Goal: Find specific fact: Find specific fact

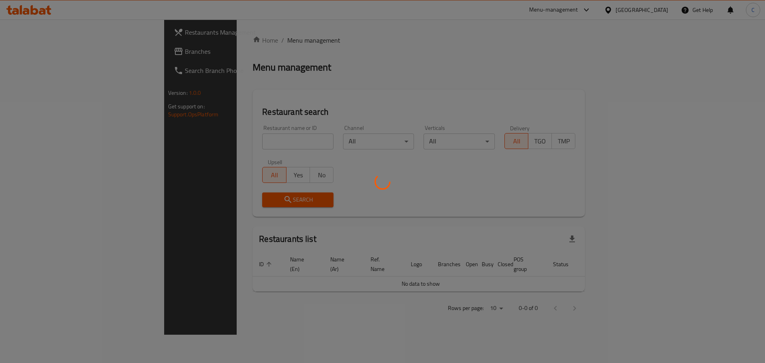
click at [226, 141] on div at bounding box center [382, 181] width 765 height 363
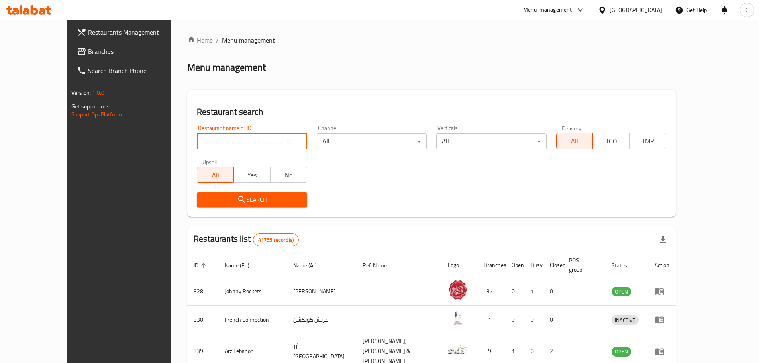
drag, startPoint x: 220, startPoint y: 141, endPoint x: 216, endPoint y: 145, distance: 5.4
click at [220, 141] on input "search" at bounding box center [252, 141] width 110 height 16
type input "ihealthy"
click button "Search" at bounding box center [252, 199] width 110 height 15
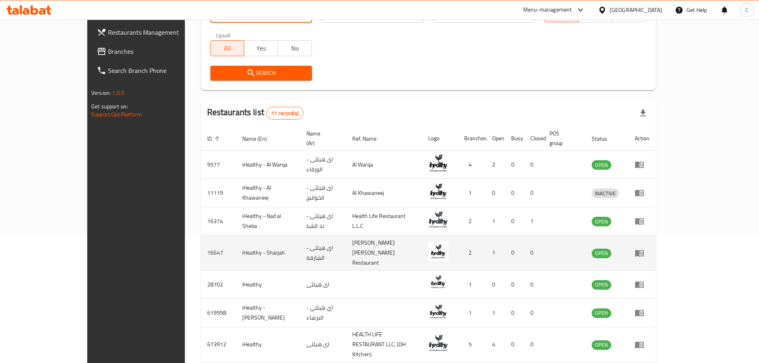
scroll to position [159, 0]
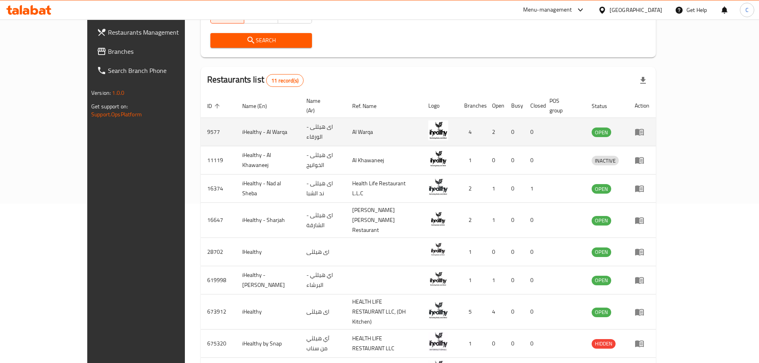
click at [201, 125] on td "9577" at bounding box center [218, 132] width 35 height 28
copy td "9577"
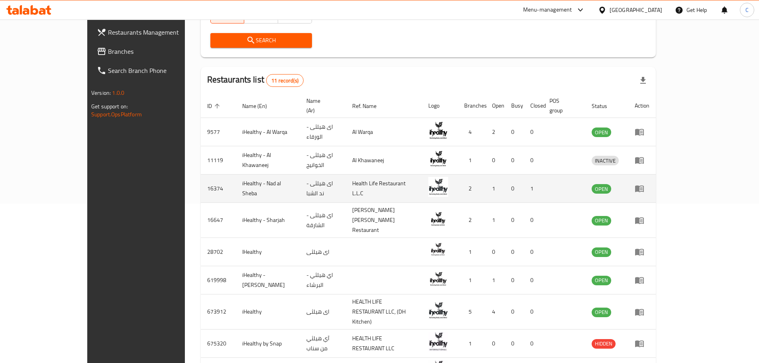
click at [201, 178] on td "16374" at bounding box center [218, 188] width 35 height 28
copy td "16374"
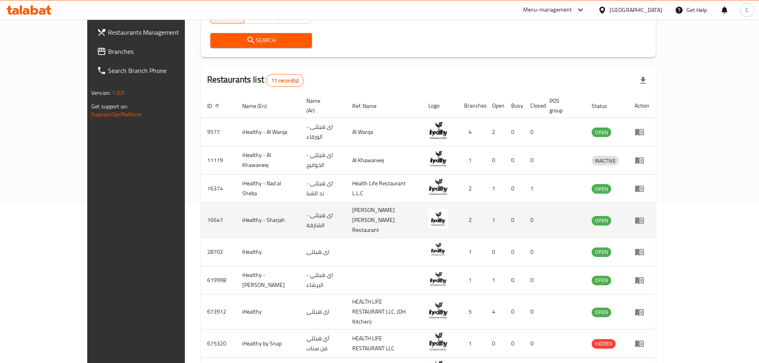
click at [201, 205] on td "16647" at bounding box center [218, 220] width 35 height 35
copy td "16647"
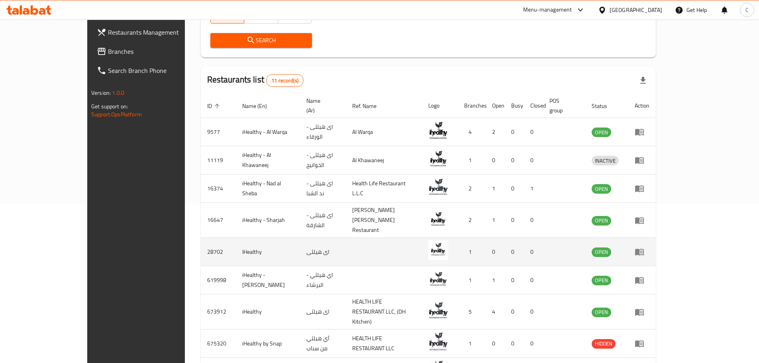
click at [201, 238] on td "28702" at bounding box center [218, 252] width 35 height 28
copy td "28702"
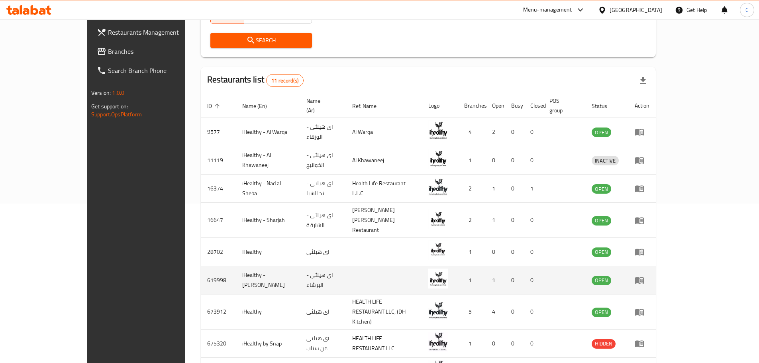
click at [201, 266] on td "619998" at bounding box center [218, 280] width 35 height 28
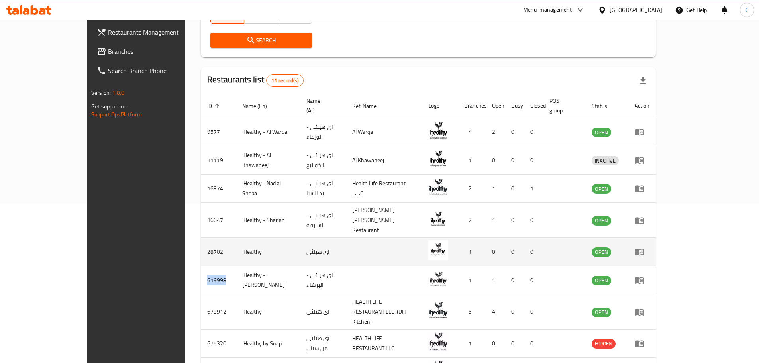
copy td "619998"
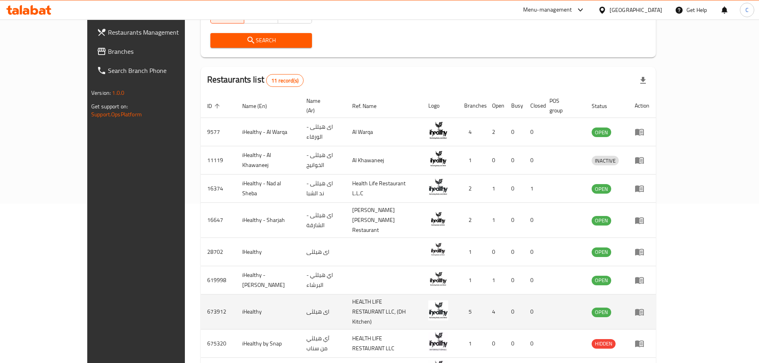
click at [201, 294] on td "673912" at bounding box center [218, 311] width 35 height 35
copy td "673912"
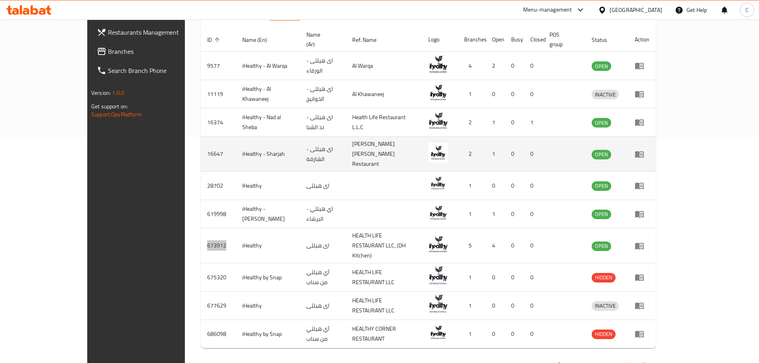
scroll to position [231, 0]
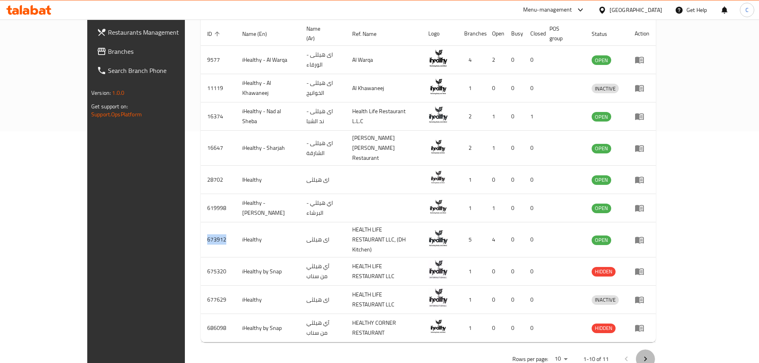
click at [647, 356] on icon "Next page" at bounding box center [645, 358] width 3 height 5
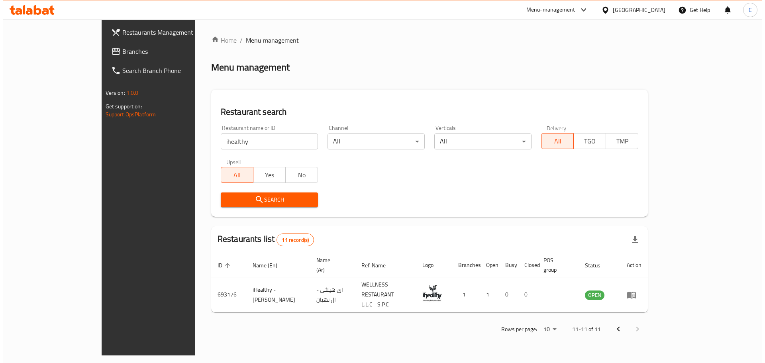
scroll to position [0, 0]
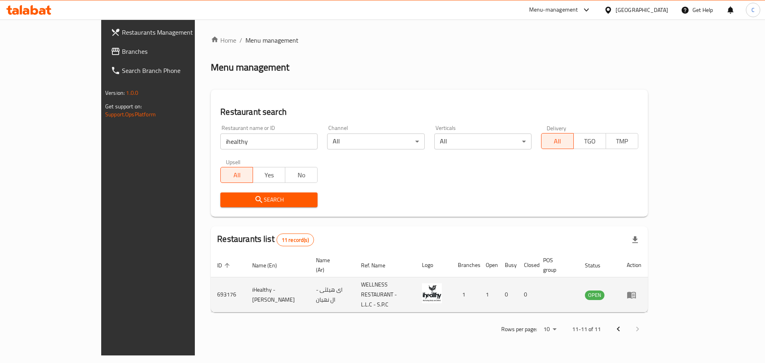
click at [211, 281] on td "693176" at bounding box center [228, 294] width 35 height 35
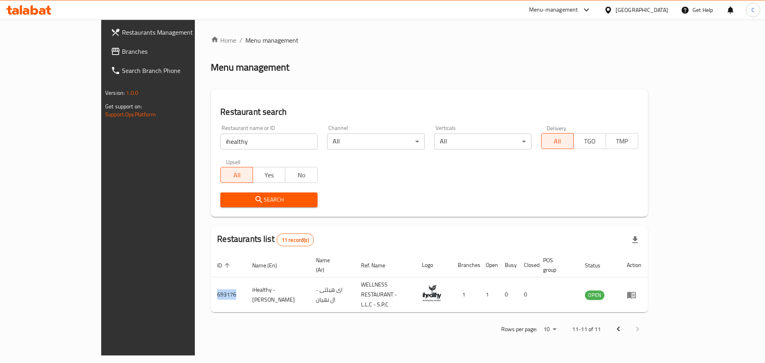
copy td "693176"
